Goal: Information Seeking & Learning: Learn about a topic

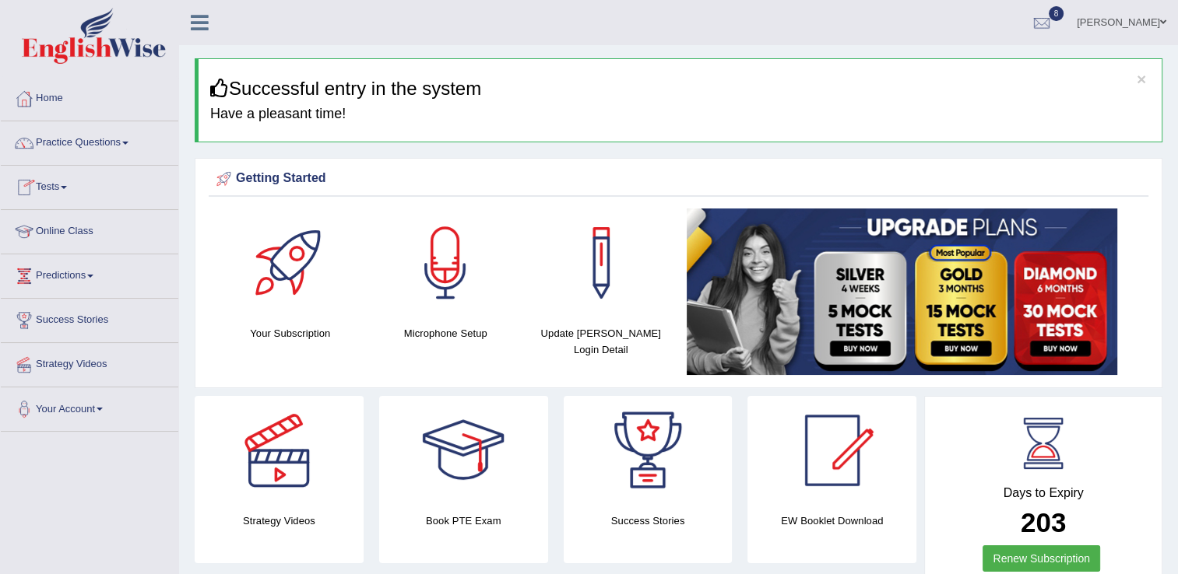
click at [68, 228] on link "Online Class" at bounding box center [89, 229] width 177 height 39
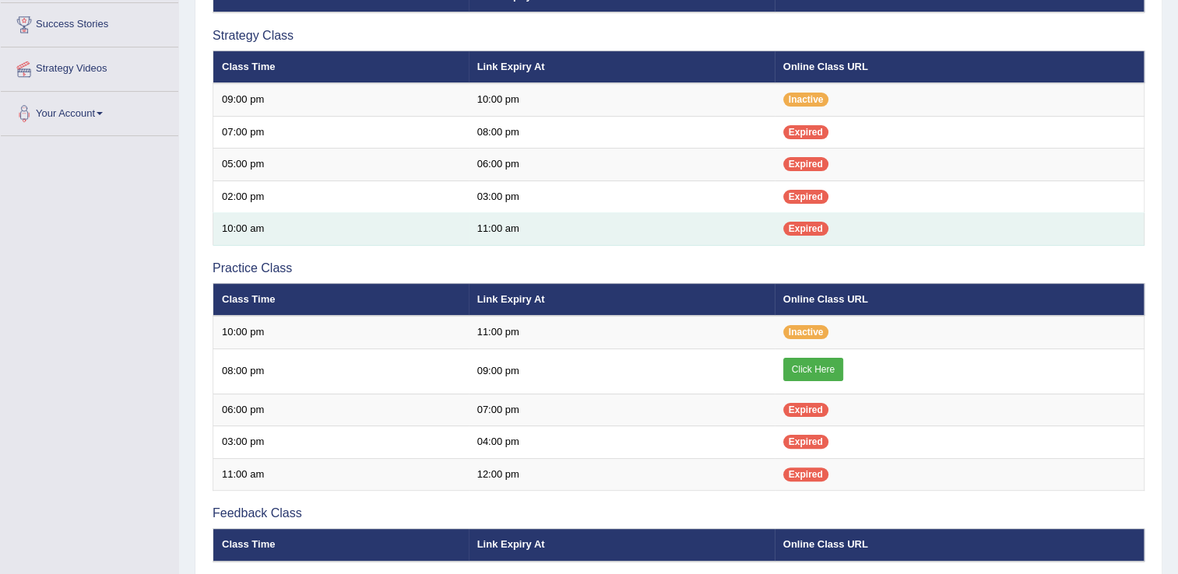
scroll to position [342, 0]
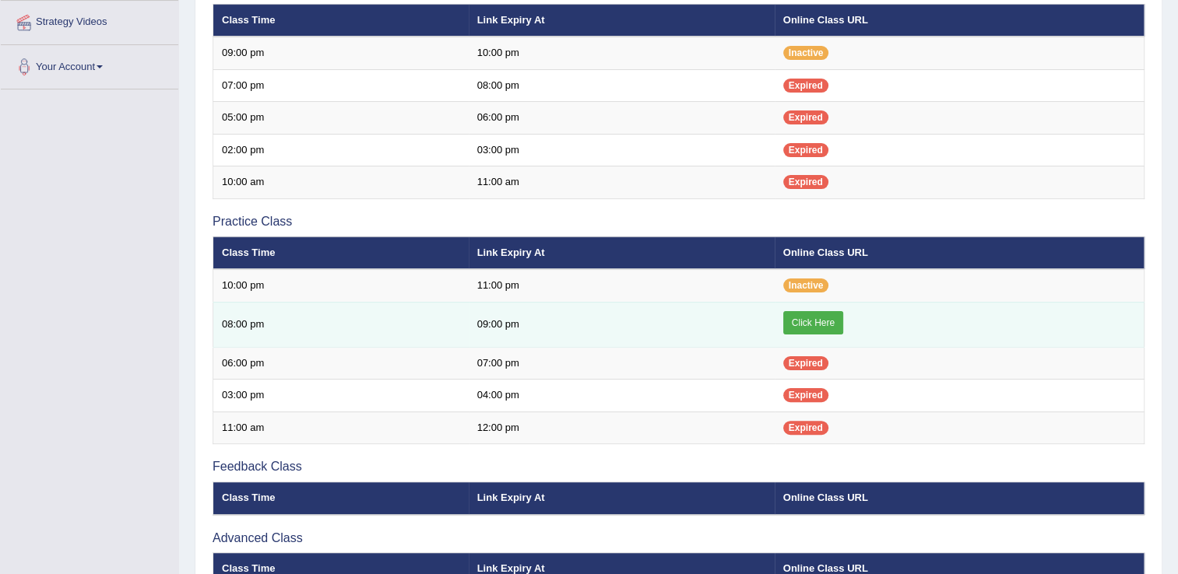
click at [828, 316] on link "Click Here" at bounding box center [813, 322] width 60 height 23
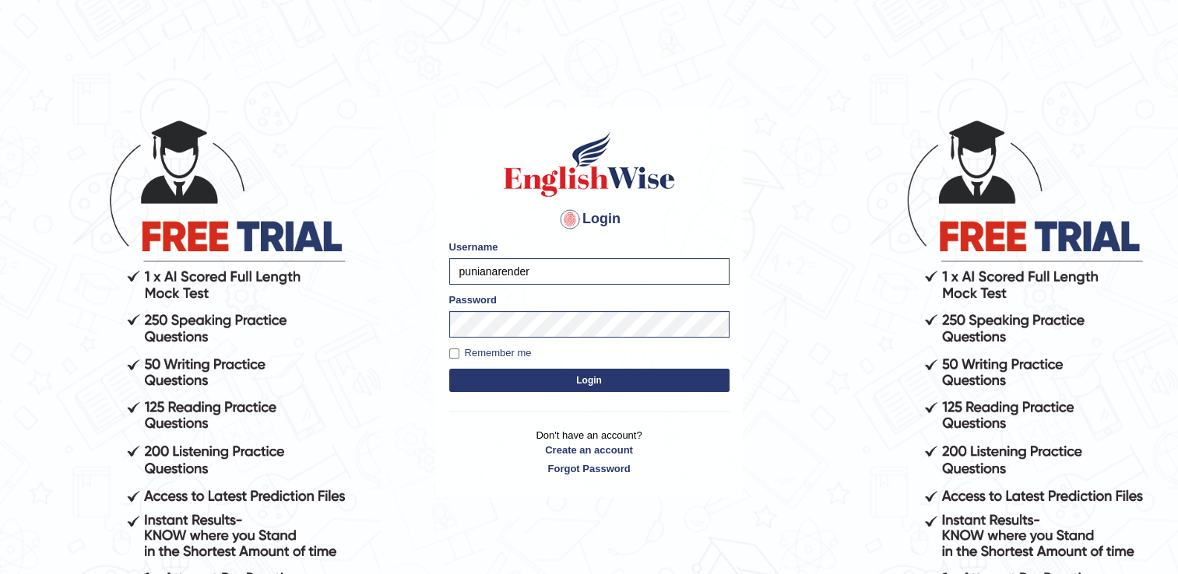
click at [593, 385] on button "Login" at bounding box center [589, 380] width 280 height 23
click at [584, 373] on button "Login" at bounding box center [589, 380] width 280 height 23
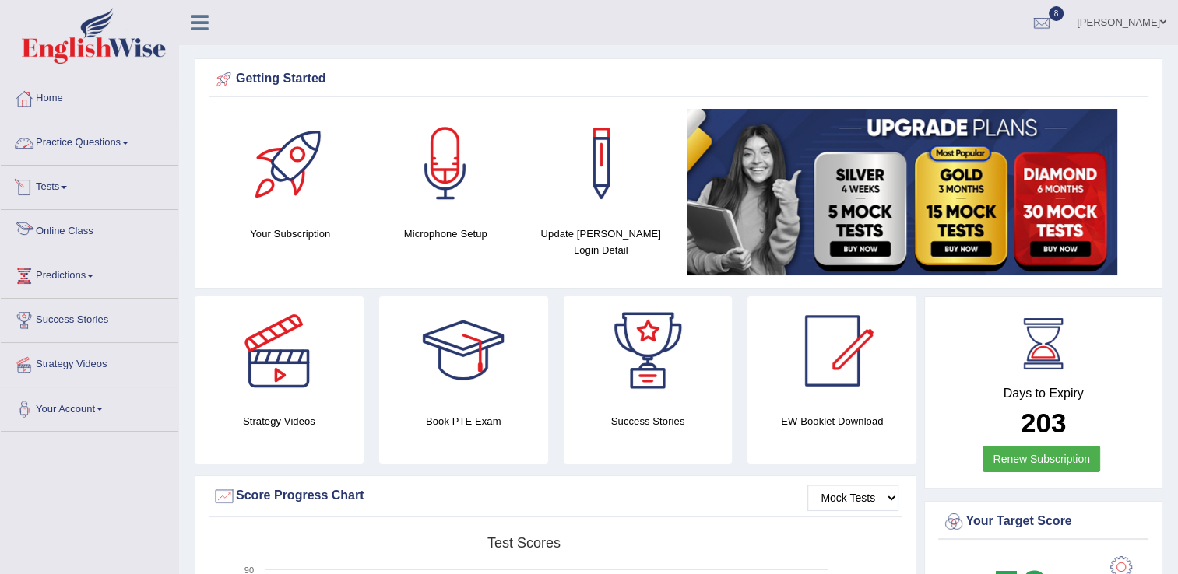
click at [87, 225] on link "Online Class" at bounding box center [89, 229] width 177 height 39
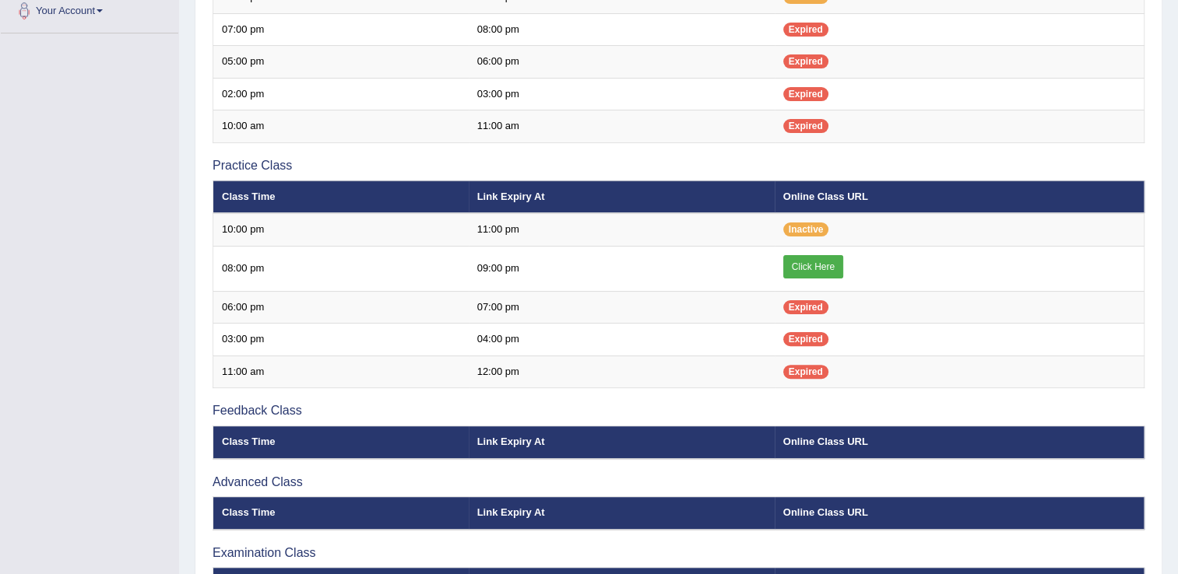
scroll to position [405, 0]
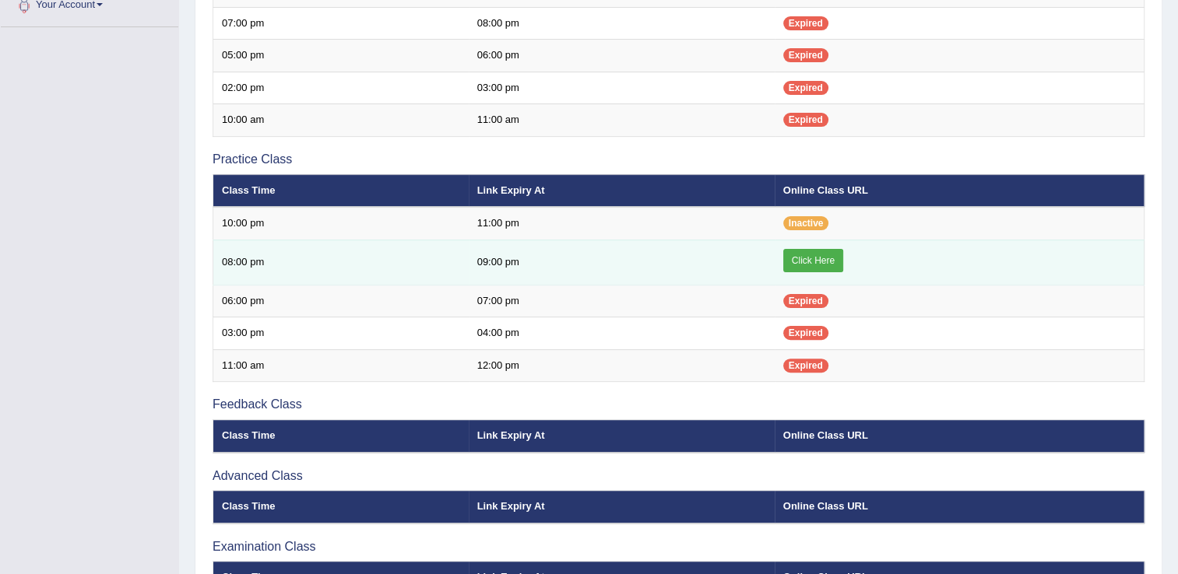
click at [805, 260] on link "Click Here" at bounding box center [813, 260] width 60 height 23
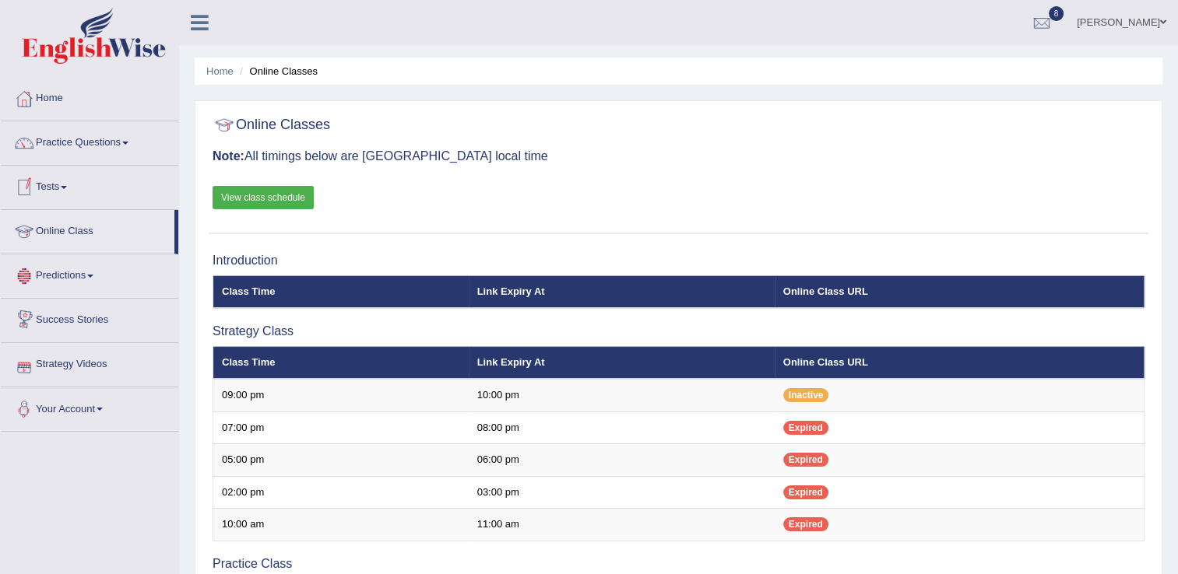
click at [119, 163] on li "Practice Questions Speaking Practice Read Aloud Repeat Sentence Describe Image …" at bounding box center [89, 143] width 177 height 44
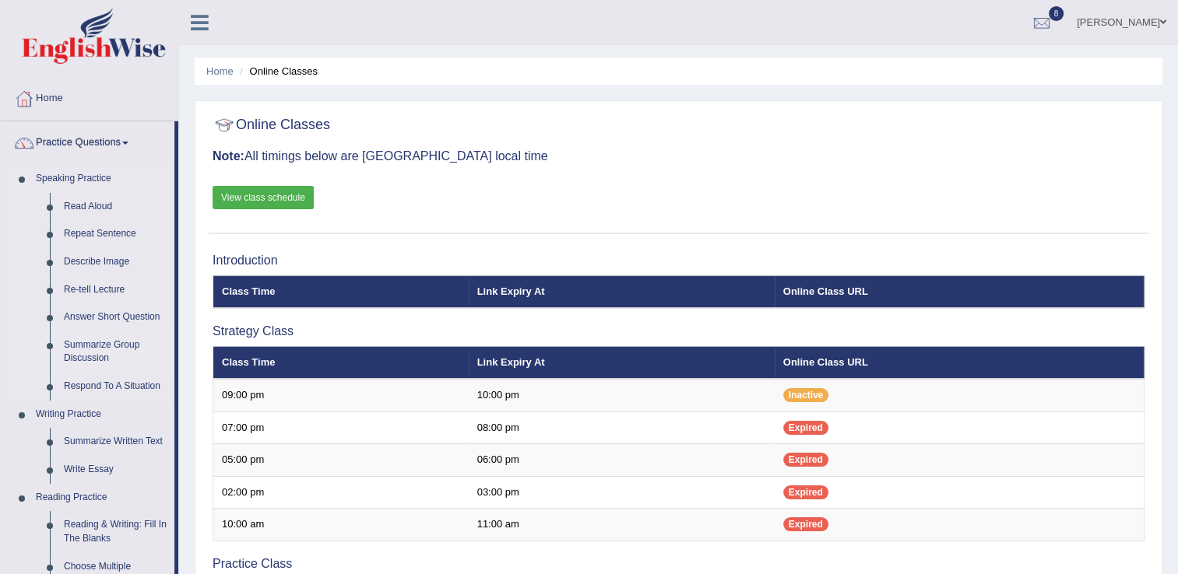
click at [106, 350] on link "Summarize Group Discussion" at bounding box center [116, 352] width 118 height 41
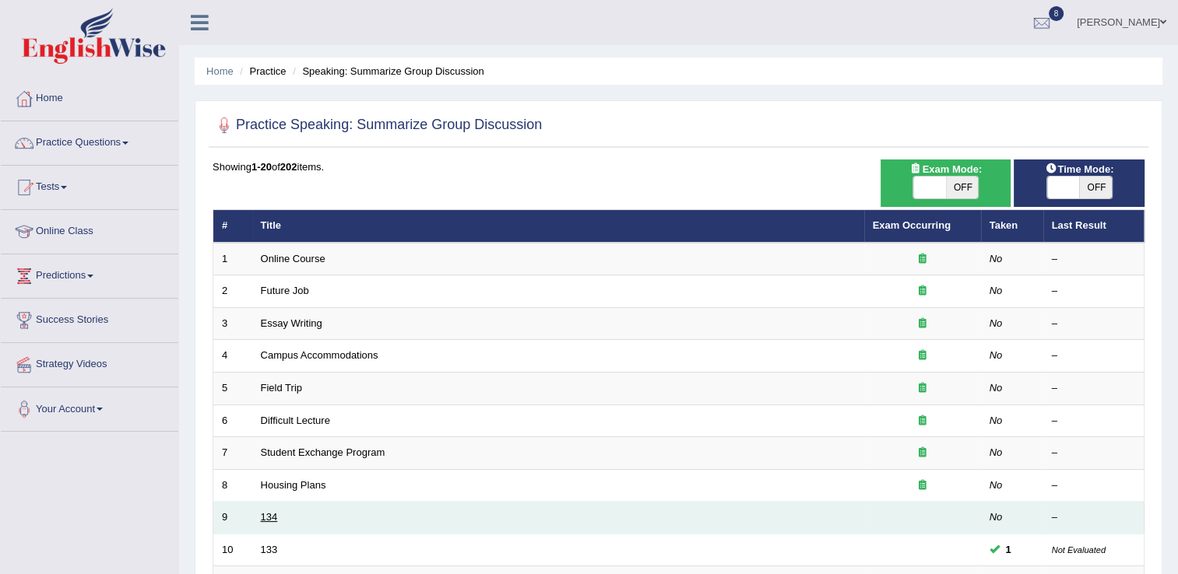
click at [274, 515] on link "134" at bounding box center [269, 517] width 17 height 12
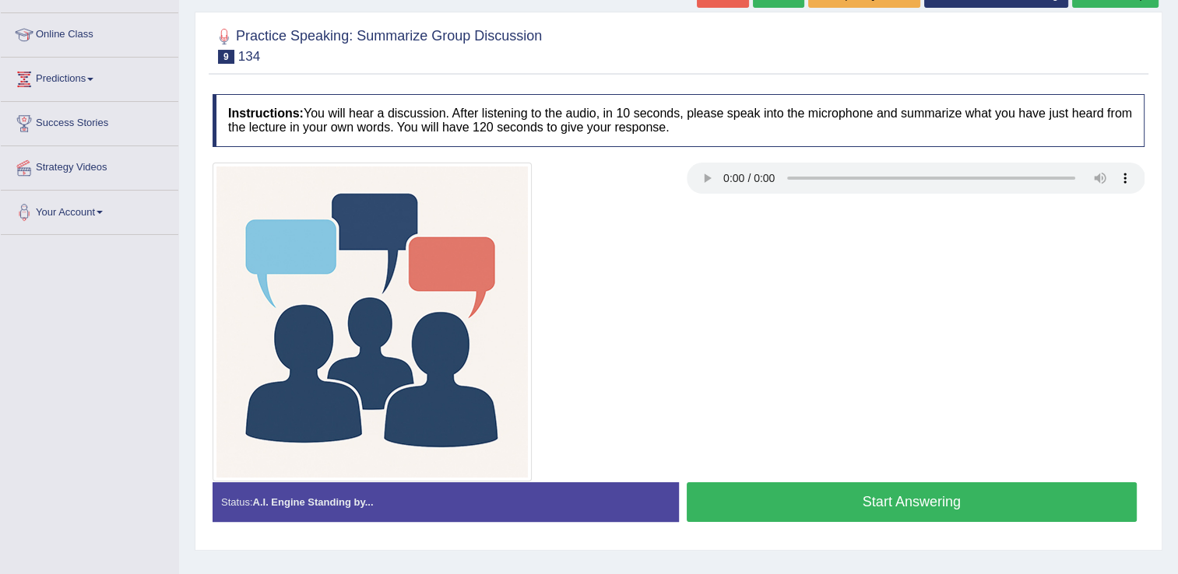
scroll to position [243, 0]
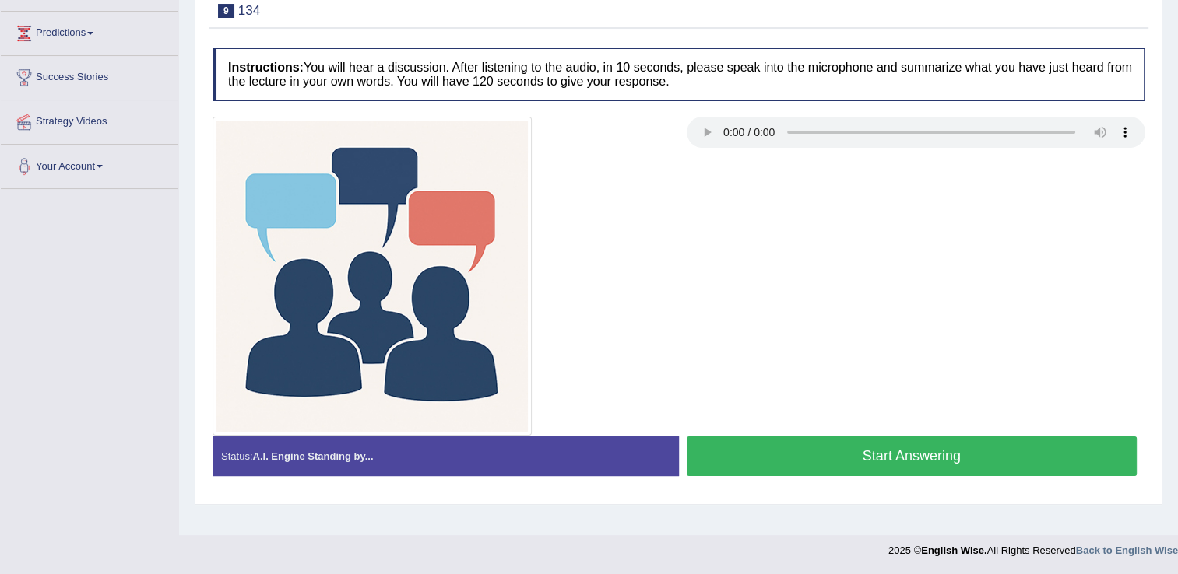
click at [925, 451] on button "Start Answering" at bounding box center [911, 457] width 451 height 40
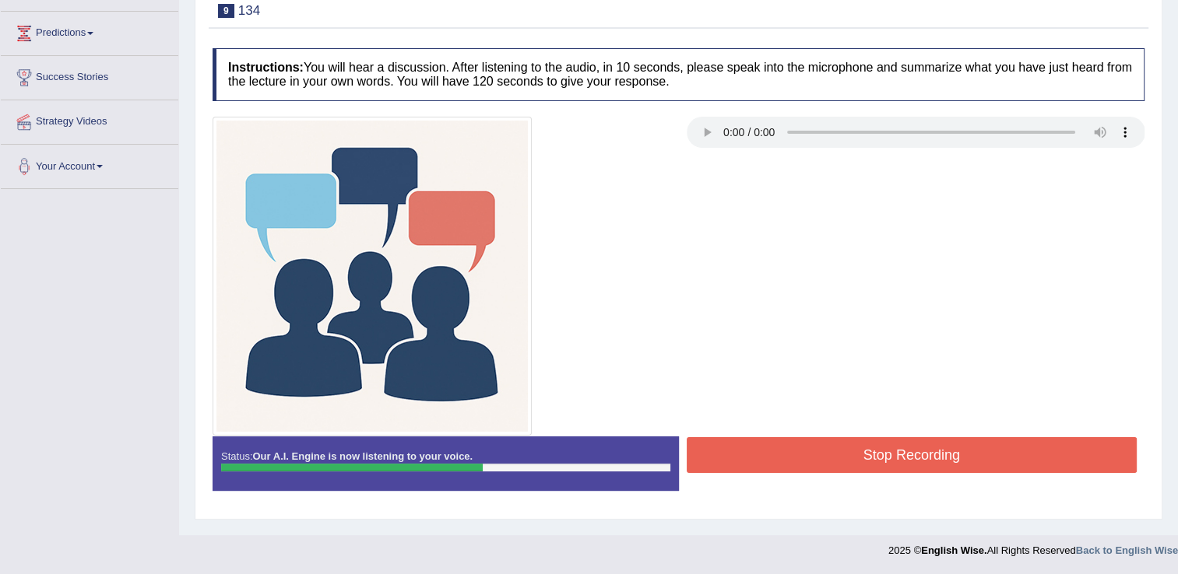
click at [925, 451] on button "Stop Recording" at bounding box center [911, 455] width 451 height 36
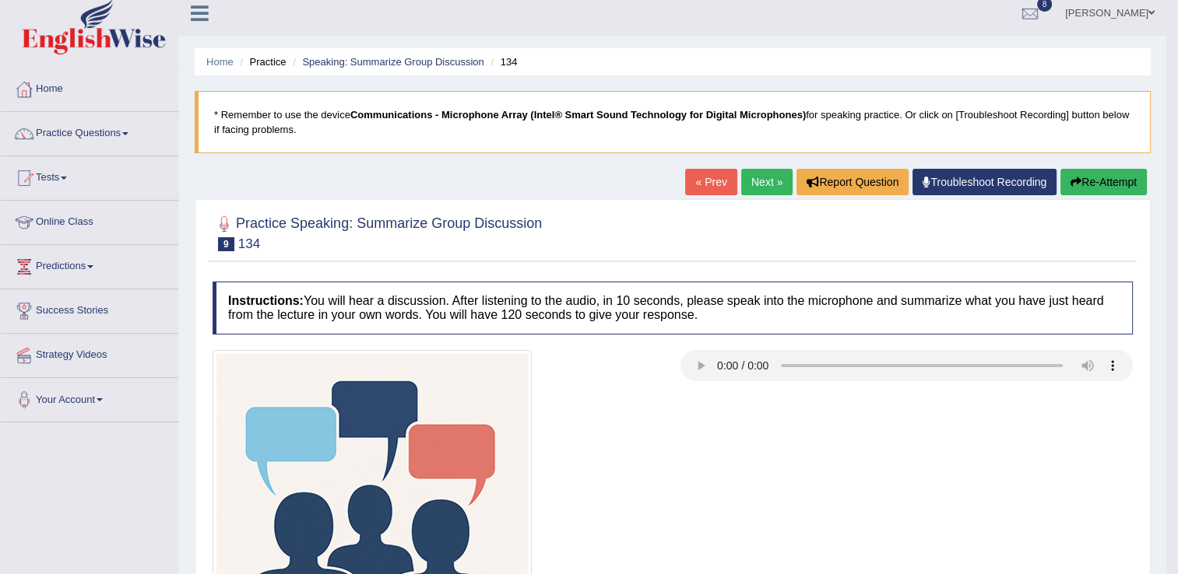
scroll to position [0, 0]
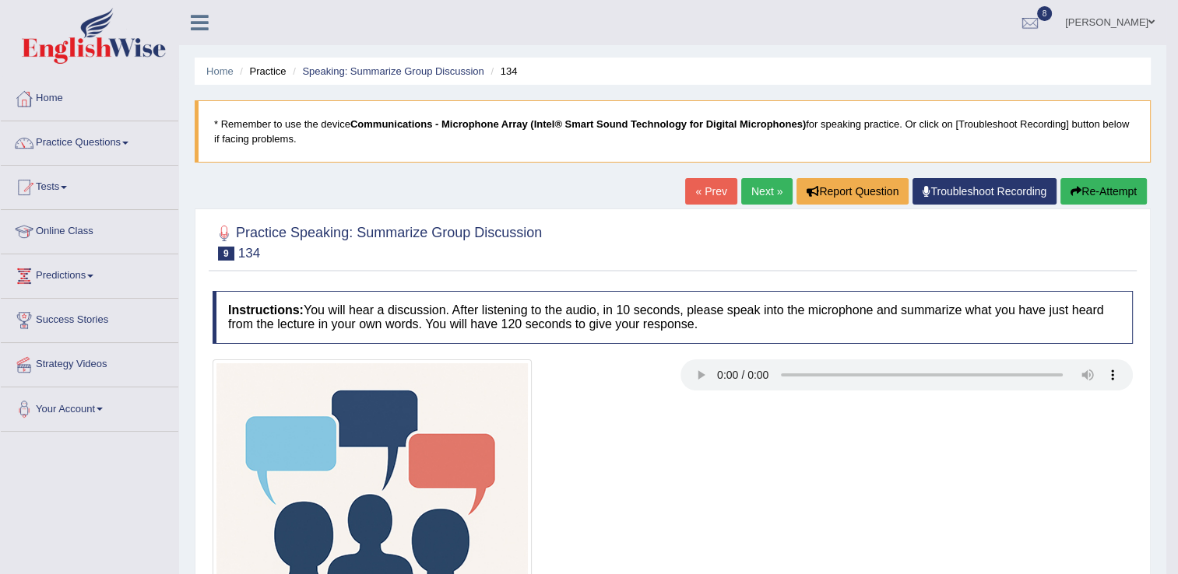
click at [1086, 195] on button "Re-Attempt" at bounding box center [1103, 191] width 86 height 26
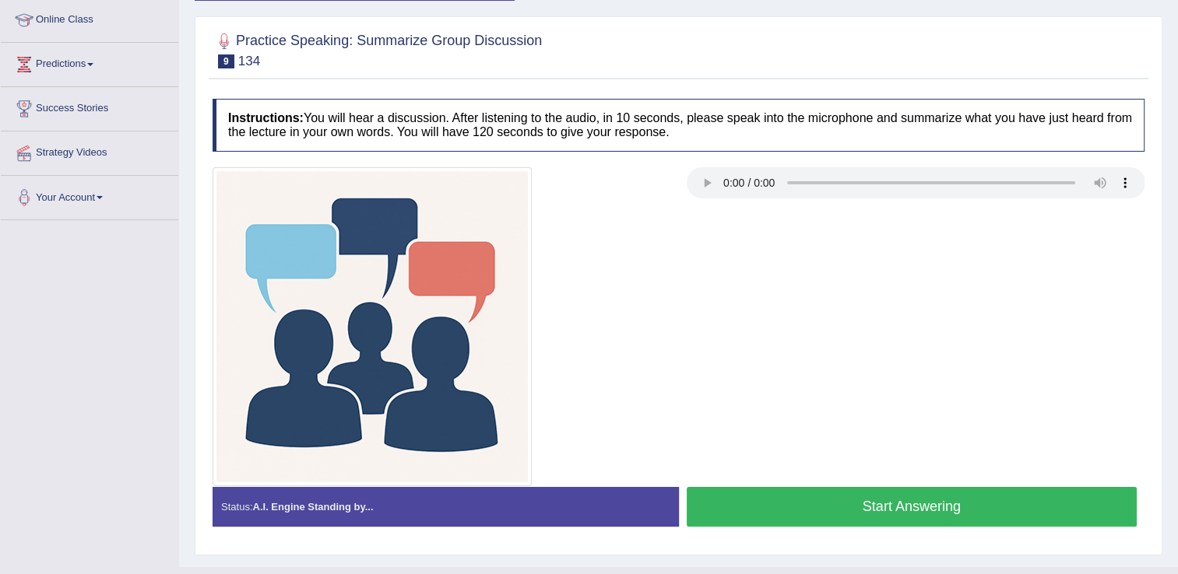
scroll to position [243, 0]
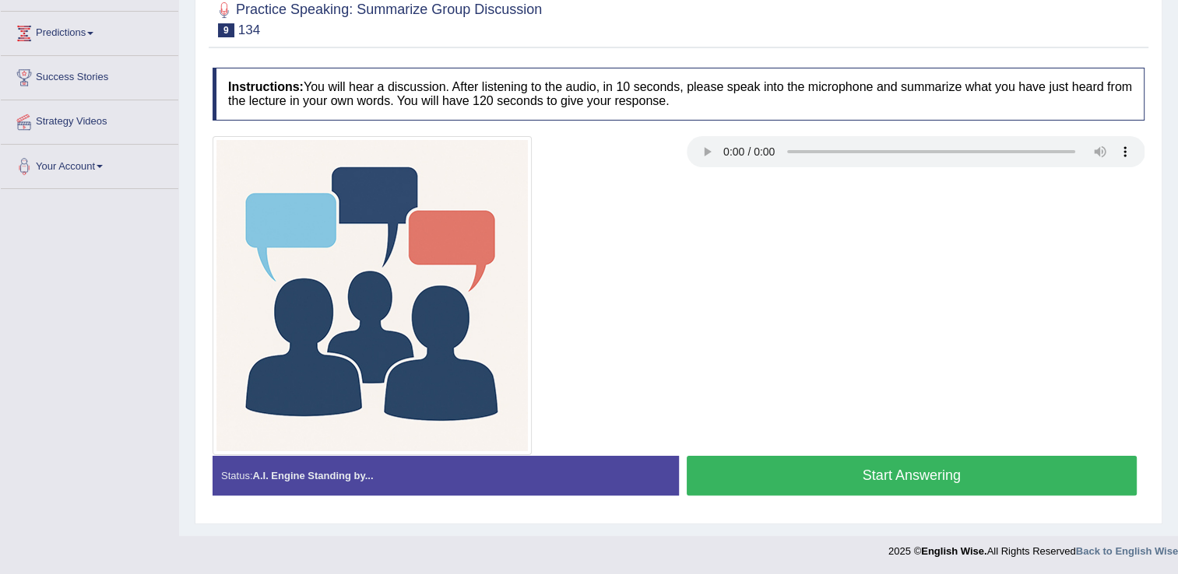
click at [874, 469] on button "Start Answering" at bounding box center [911, 476] width 451 height 40
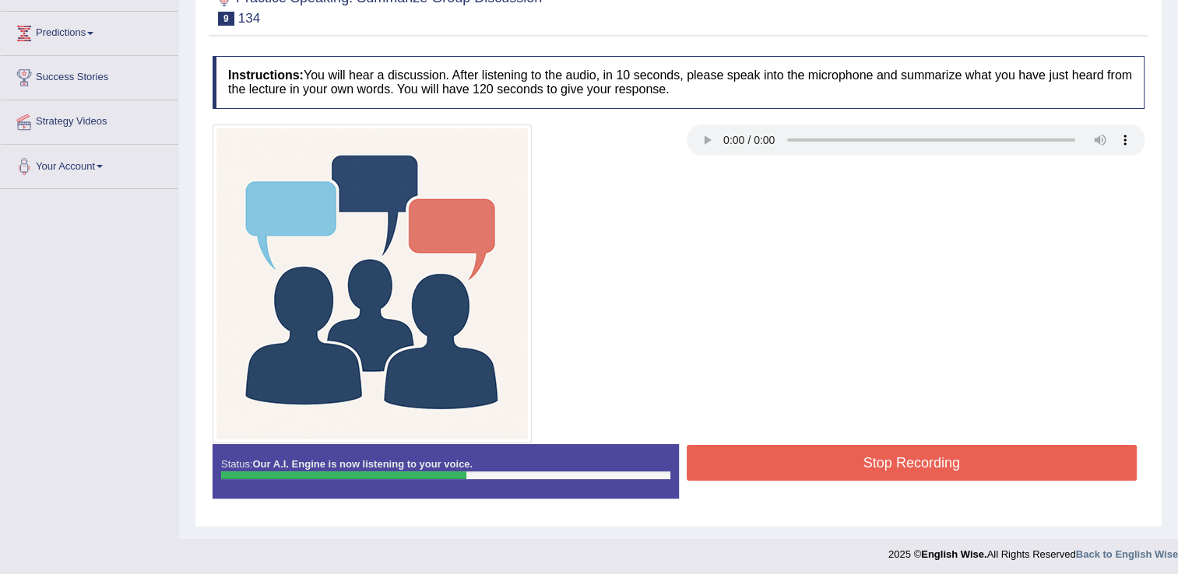
click at [905, 450] on button "Stop Recording" at bounding box center [911, 463] width 451 height 36
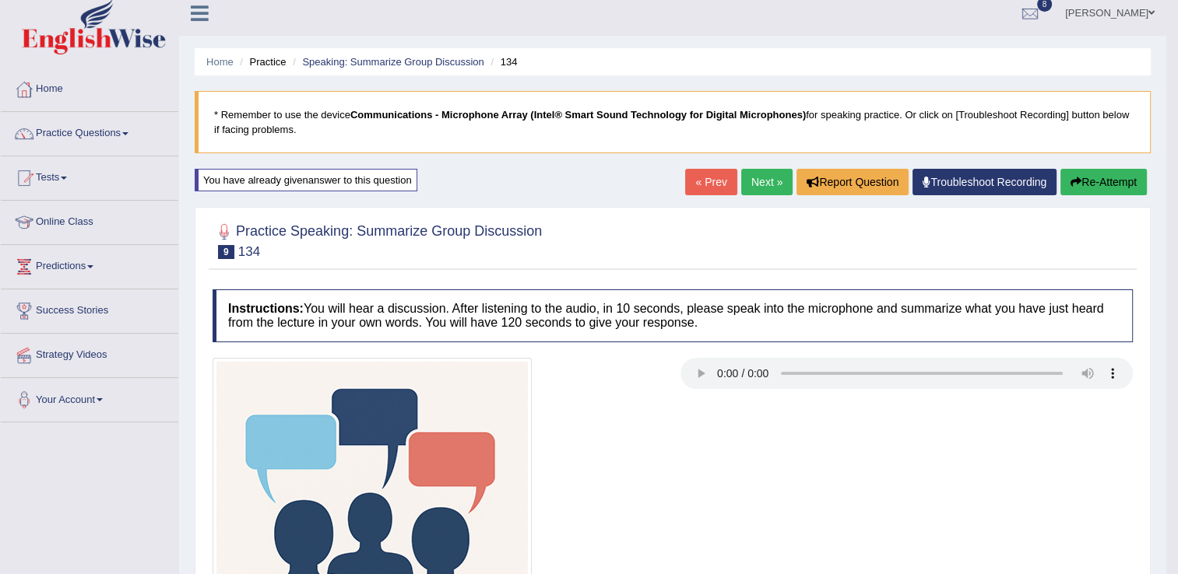
scroll to position [0, 0]
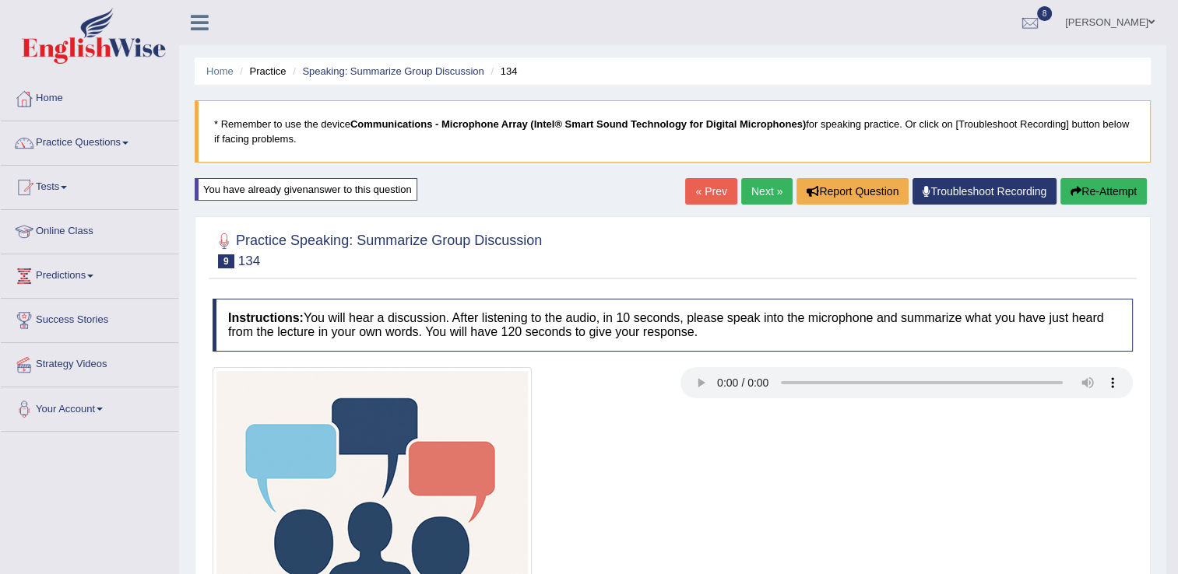
click at [775, 193] on link "Next »" at bounding box center [766, 191] width 51 height 26
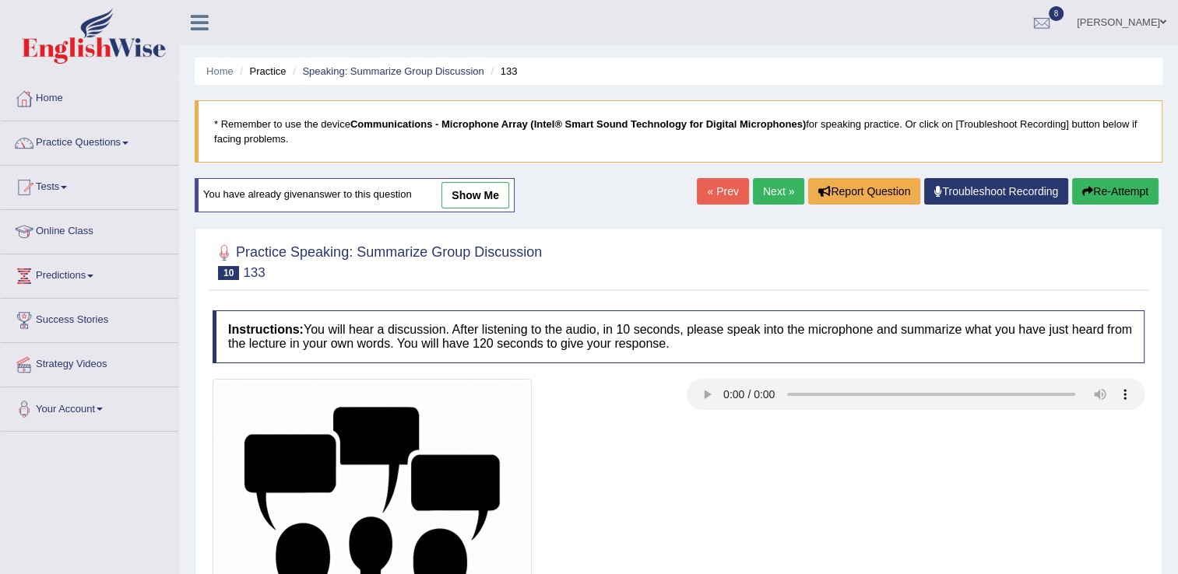
click at [773, 198] on link "Next »" at bounding box center [778, 191] width 51 height 26
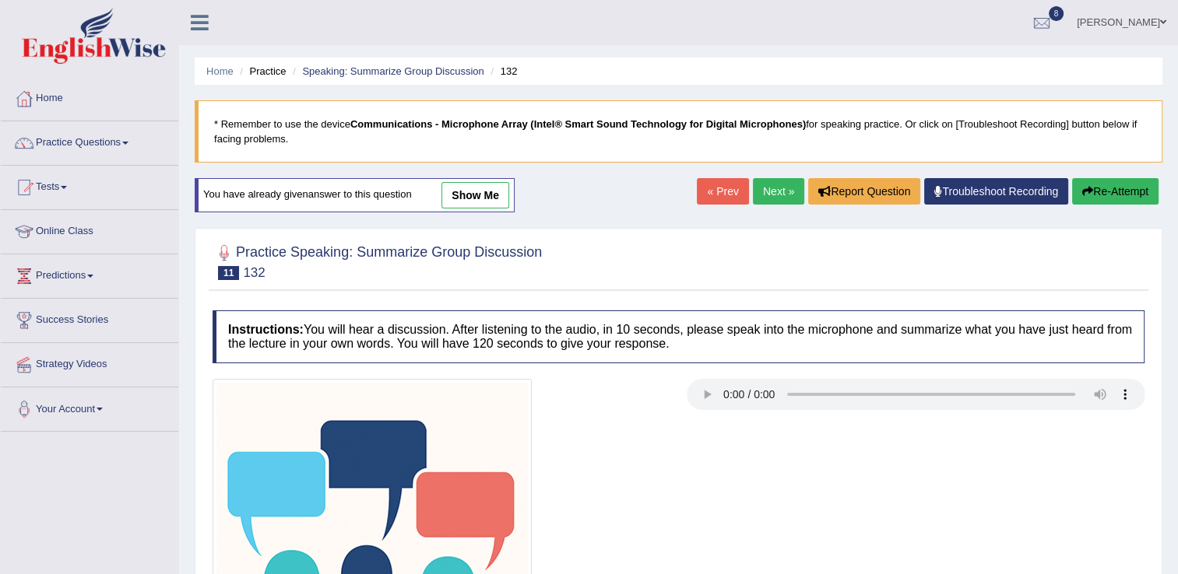
scroll to position [243, 0]
